Goal: Obtain resource: Obtain resource

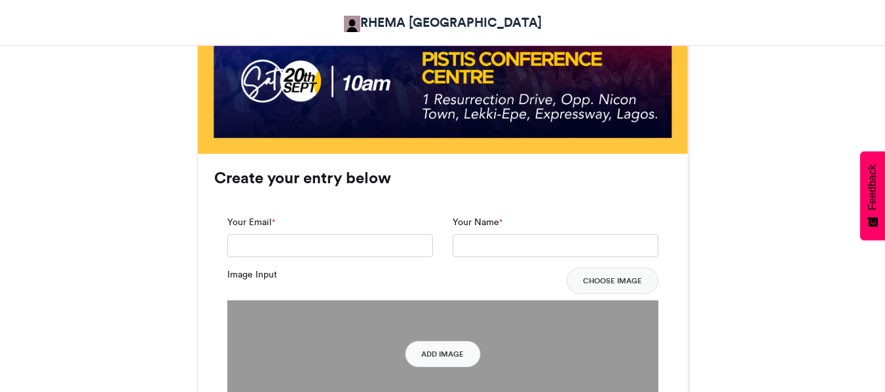
scroll to position [779, 0]
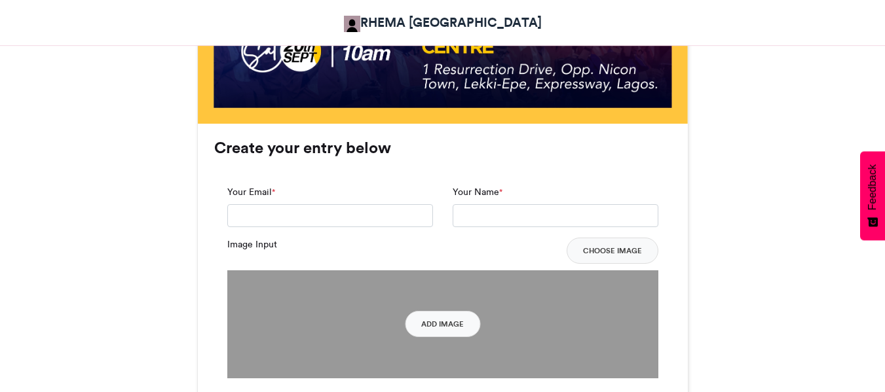
drag, startPoint x: 889, startPoint y: 43, endPoint x: 894, endPoint y: 197, distance: 154.0
click at [884, 197] on html "RHEMA [GEOGRAPHIC_DATA] Lagos Attending Lagos Attending RHEMA [GEOGRAPHIC_DATA]…" at bounding box center [442, 152] width 885 height 1863
click at [272, 217] on input "Your Email *" at bounding box center [330, 216] width 206 height 24
type input "**********"
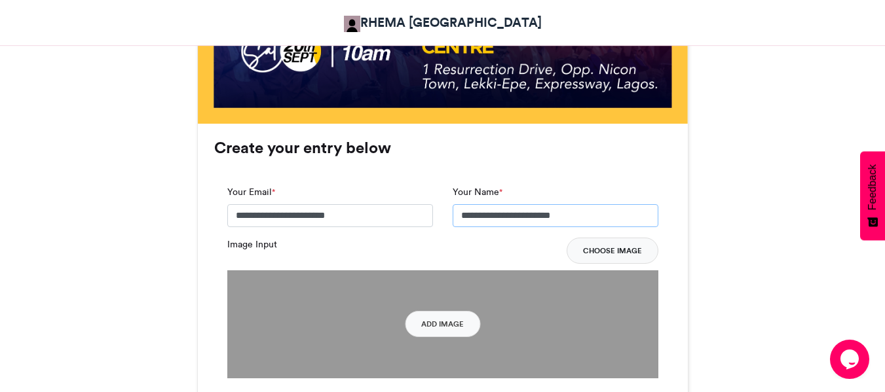
type input "**********"
click at [612, 249] on button "Choose Image" at bounding box center [612, 251] width 92 height 26
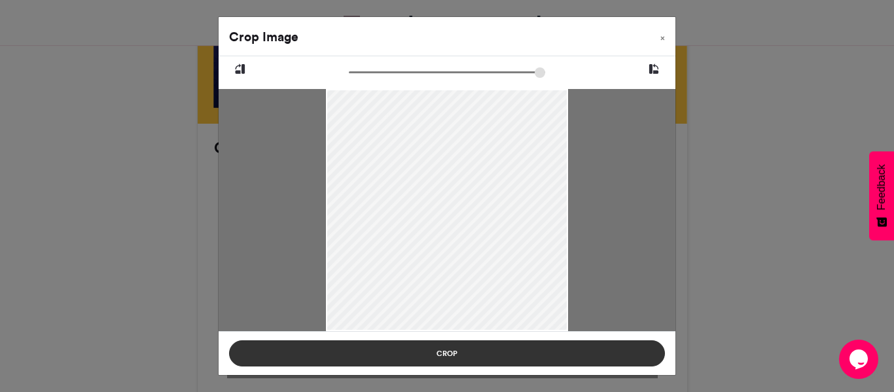
click at [505, 353] on button "Crop" at bounding box center [447, 354] width 436 height 26
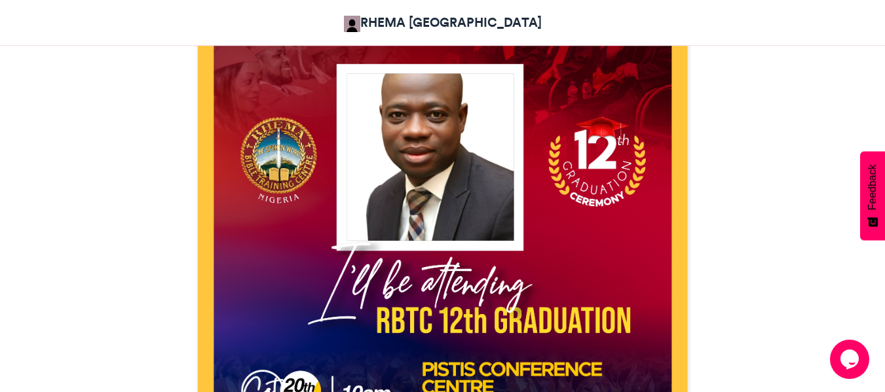
scroll to position [412, 0]
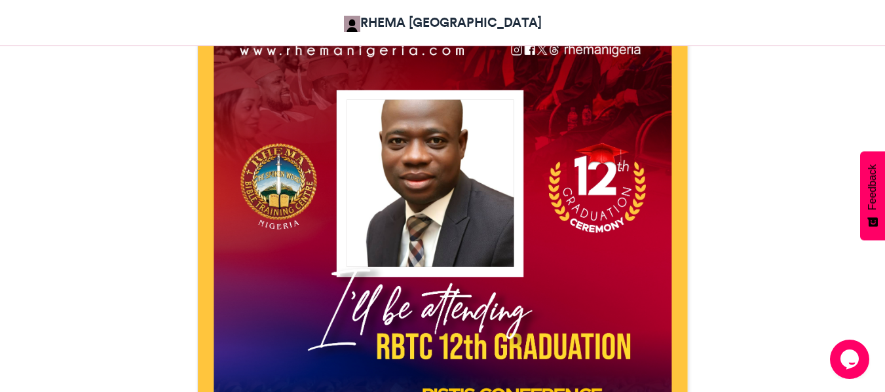
click at [488, 153] on div at bounding box center [429, 183] width 167 height 167
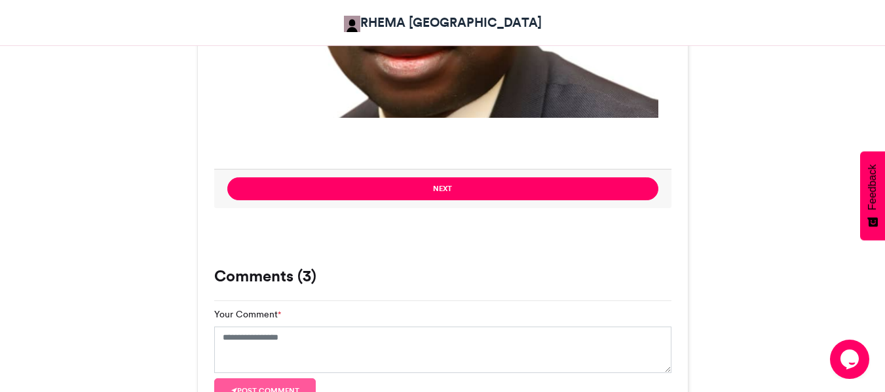
scroll to position [1040, 0]
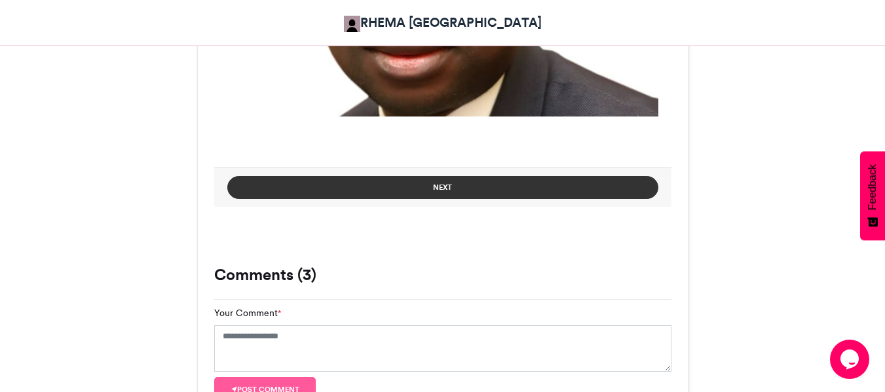
click at [413, 189] on button "Next" at bounding box center [442, 187] width 431 height 23
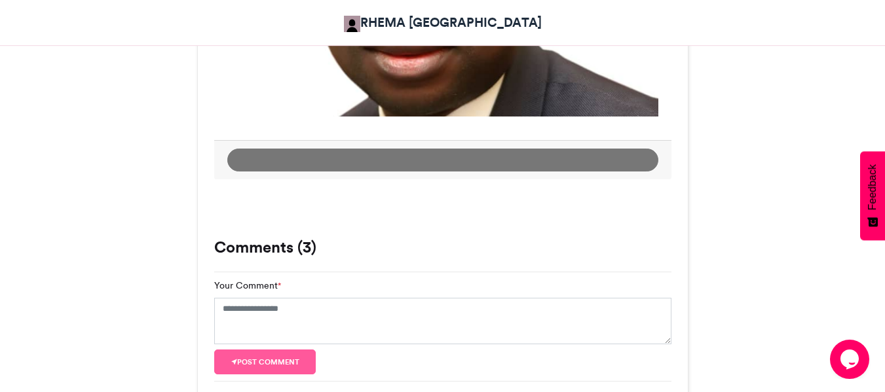
scroll to position [762, 0]
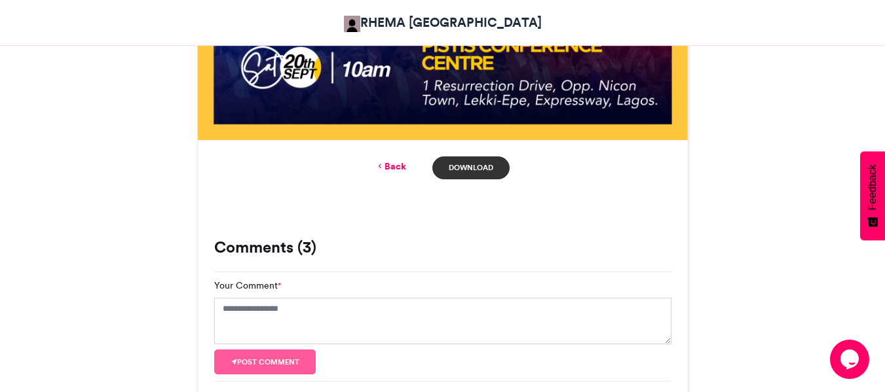
click at [477, 170] on link "Download" at bounding box center [470, 168] width 77 height 23
click at [401, 166] on link "Back" at bounding box center [390, 167] width 31 height 14
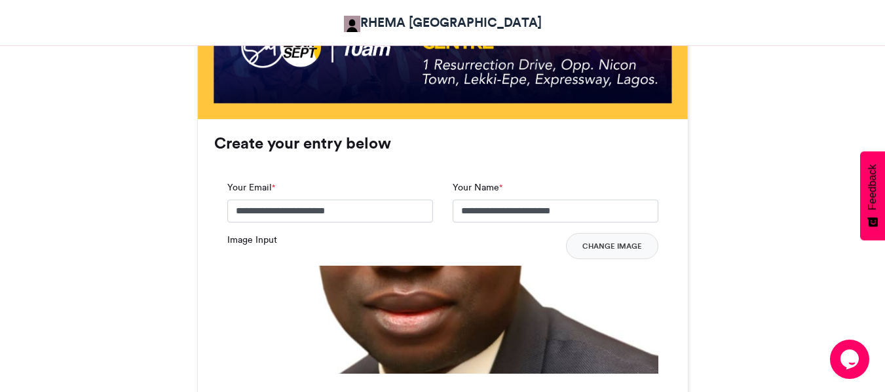
scroll to position [796, 0]
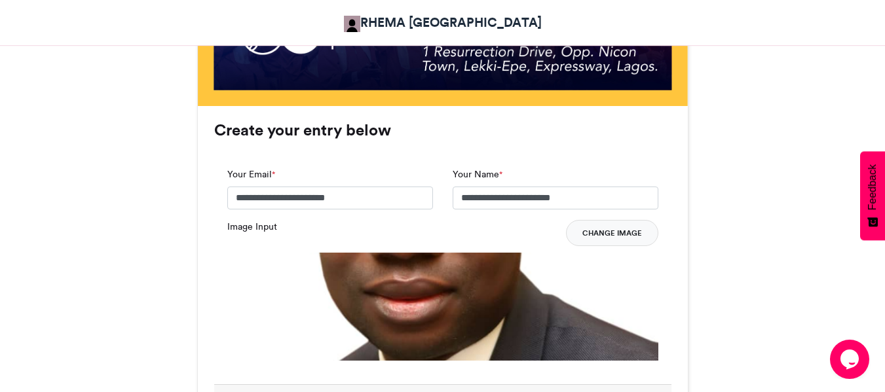
click at [614, 229] on button "Change Image" at bounding box center [612, 233] width 92 height 26
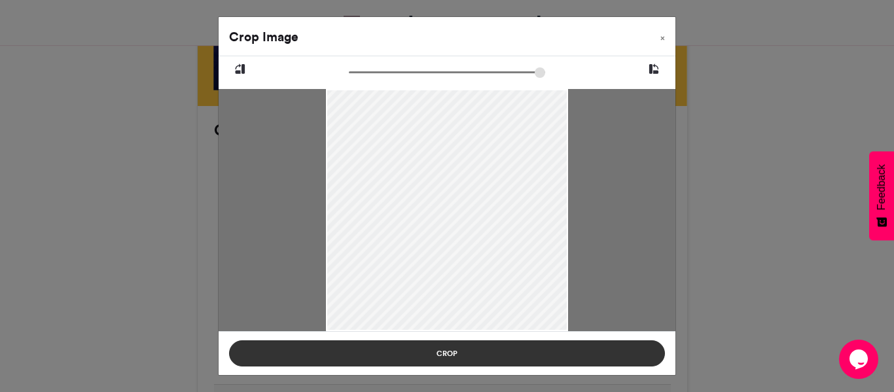
click at [486, 355] on button "Crop" at bounding box center [447, 354] width 436 height 26
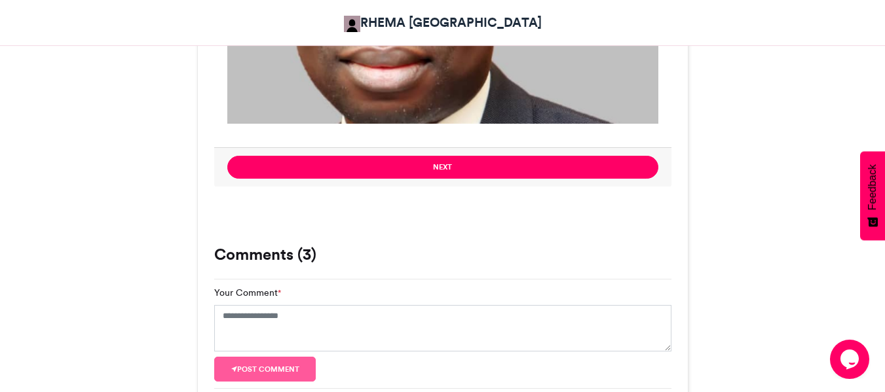
scroll to position [989, 0]
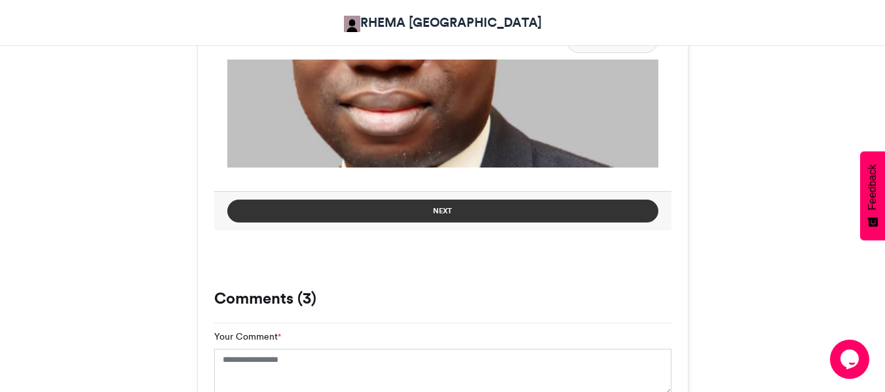
click at [586, 221] on button "Next" at bounding box center [442, 211] width 431 height 23
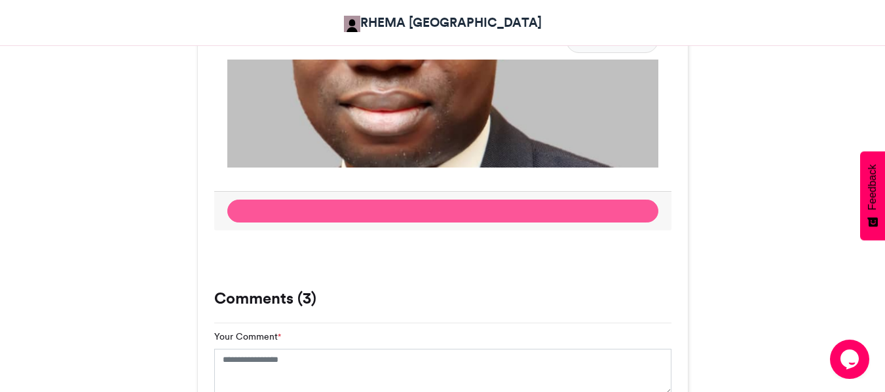
scroll to position [711, 0]
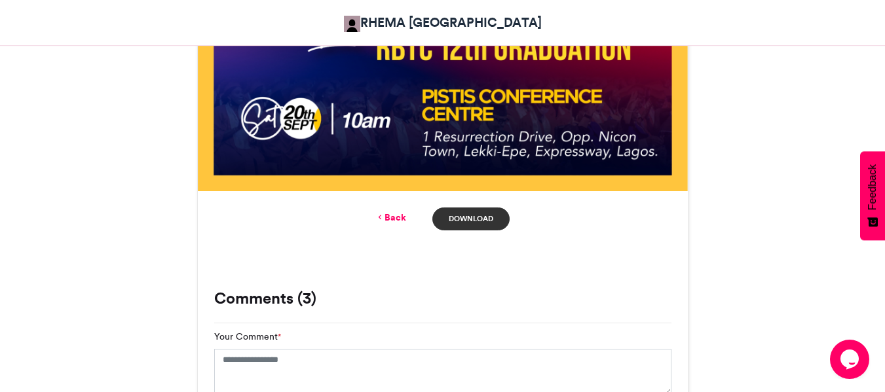
click at [479, 220] on link "Download" at bounding box center [470, 219] width 77 height 23
